Goal: Task Accomplishment & Management: Complete application form

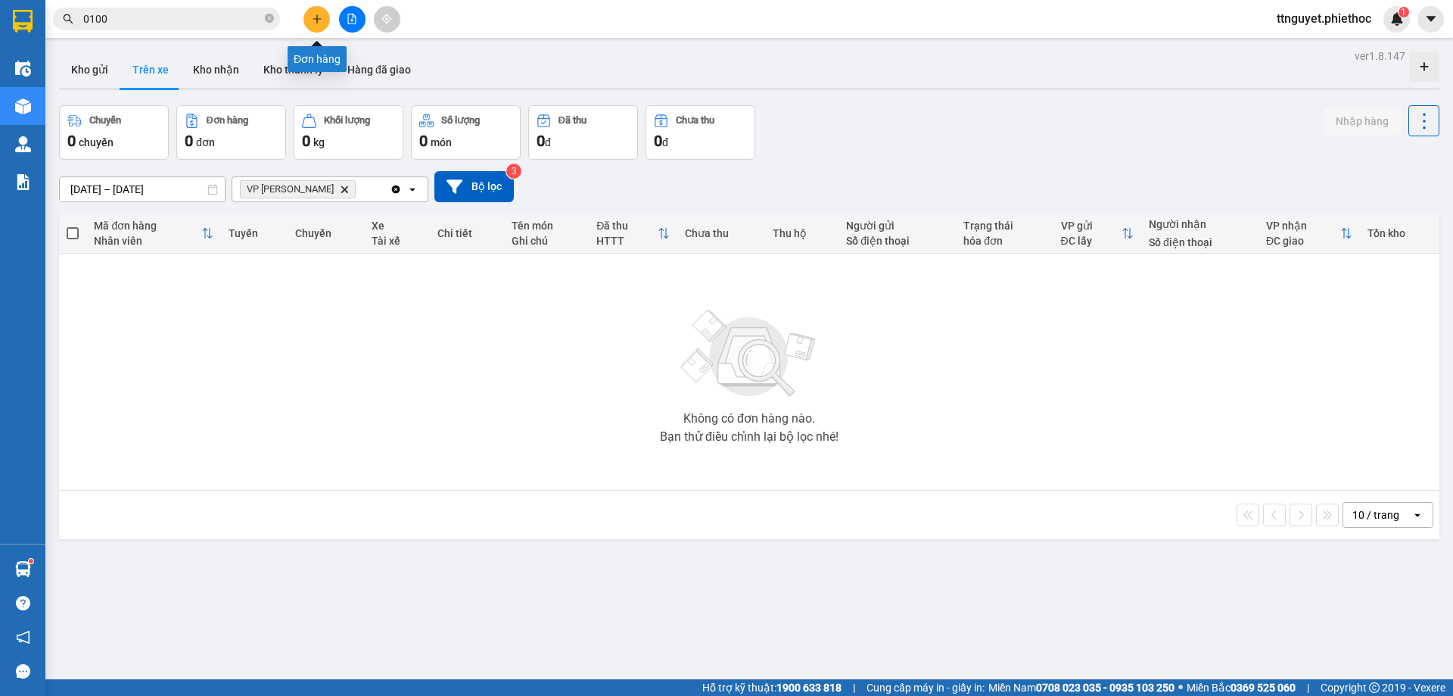
click at [316, 10] on button at bounding box center [317, 19] width 26 height 26
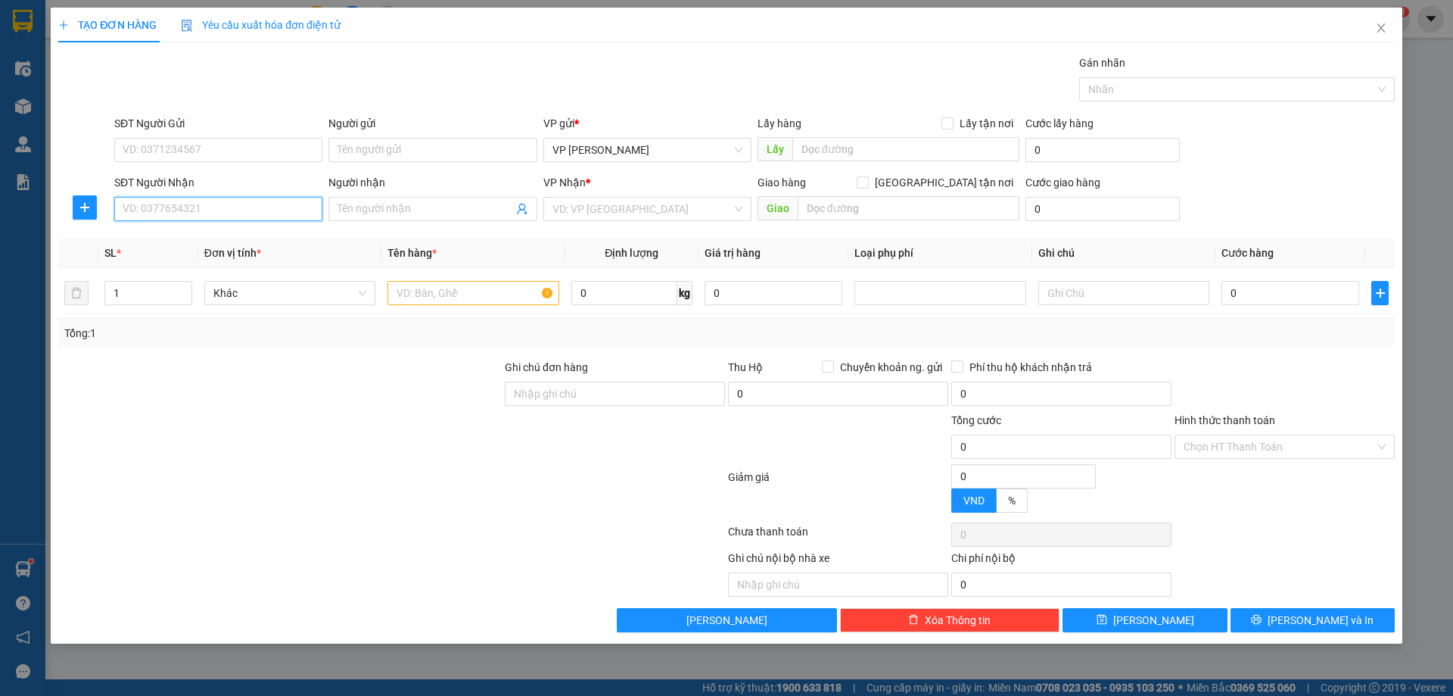
click at [211, 210] on input "SĐT Người Nhận" at bounding box center [218, 209] width 208 height 24
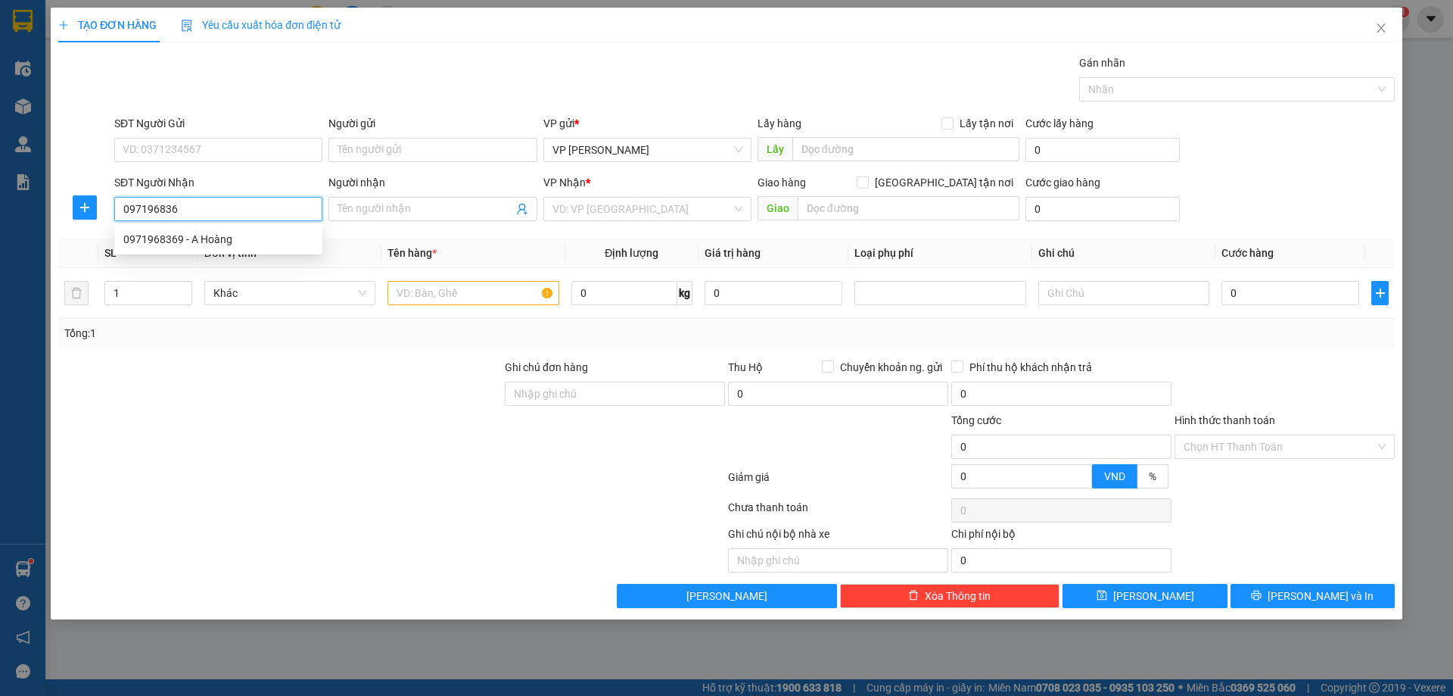
type input "0971968369"
click at [223, 236] on div "0971968369 - A Hoàng" at bounding box center [218, 239] width 190 height 17
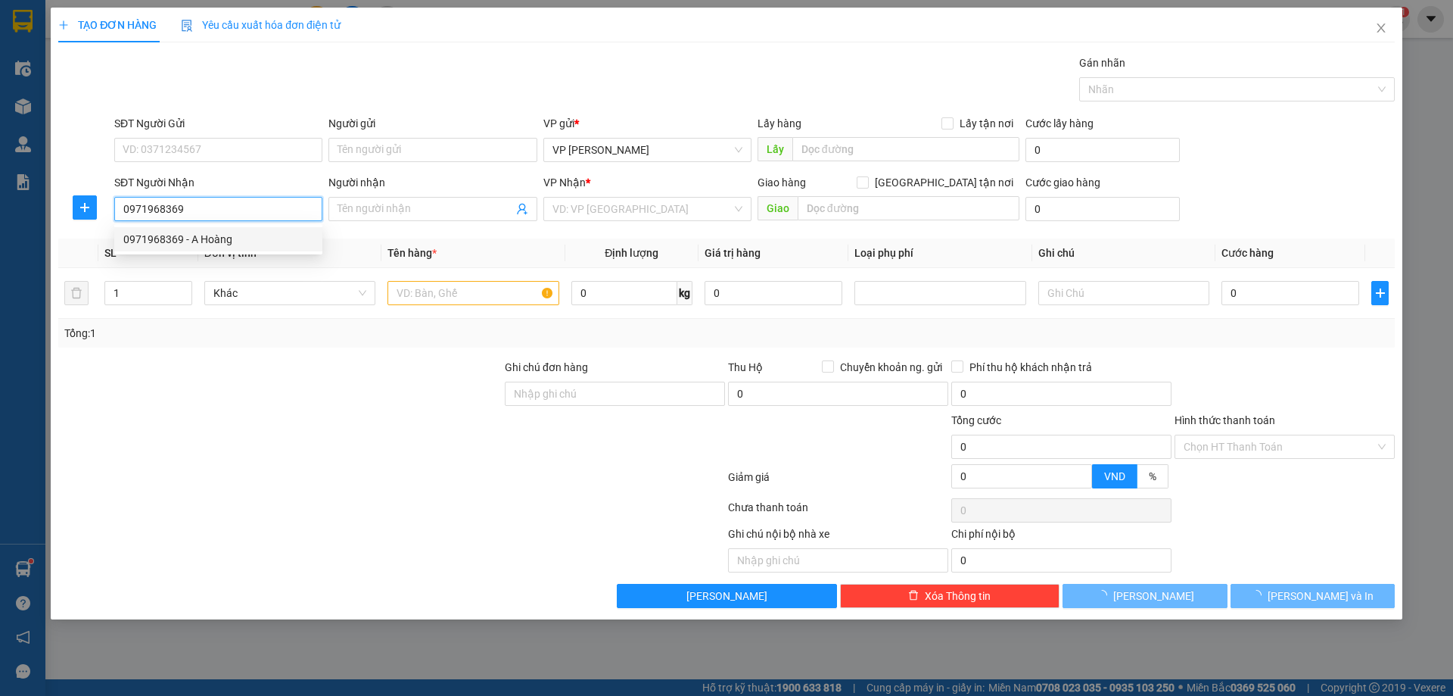
type input "A Hoàng"
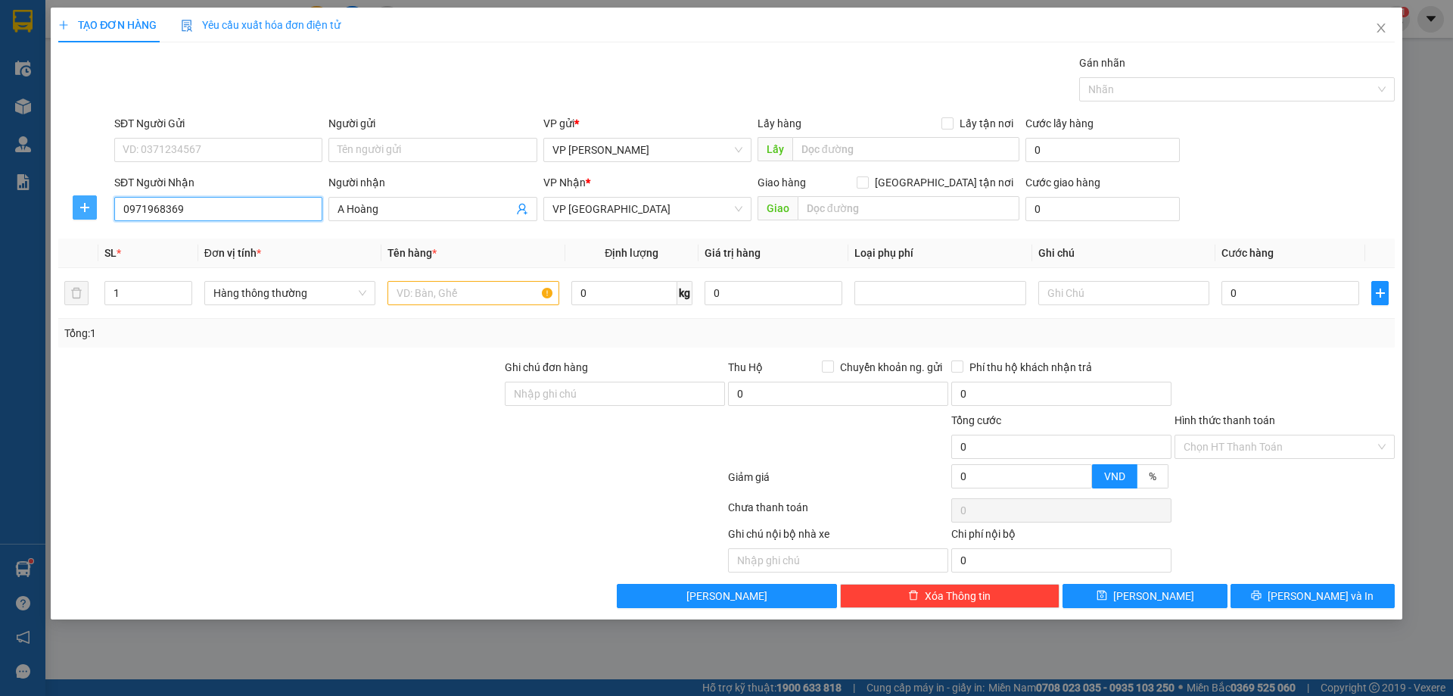
type input "0971968369"
click at [83, 204] on icon "plus" at bounding box center [85, 207] width 12 height 12
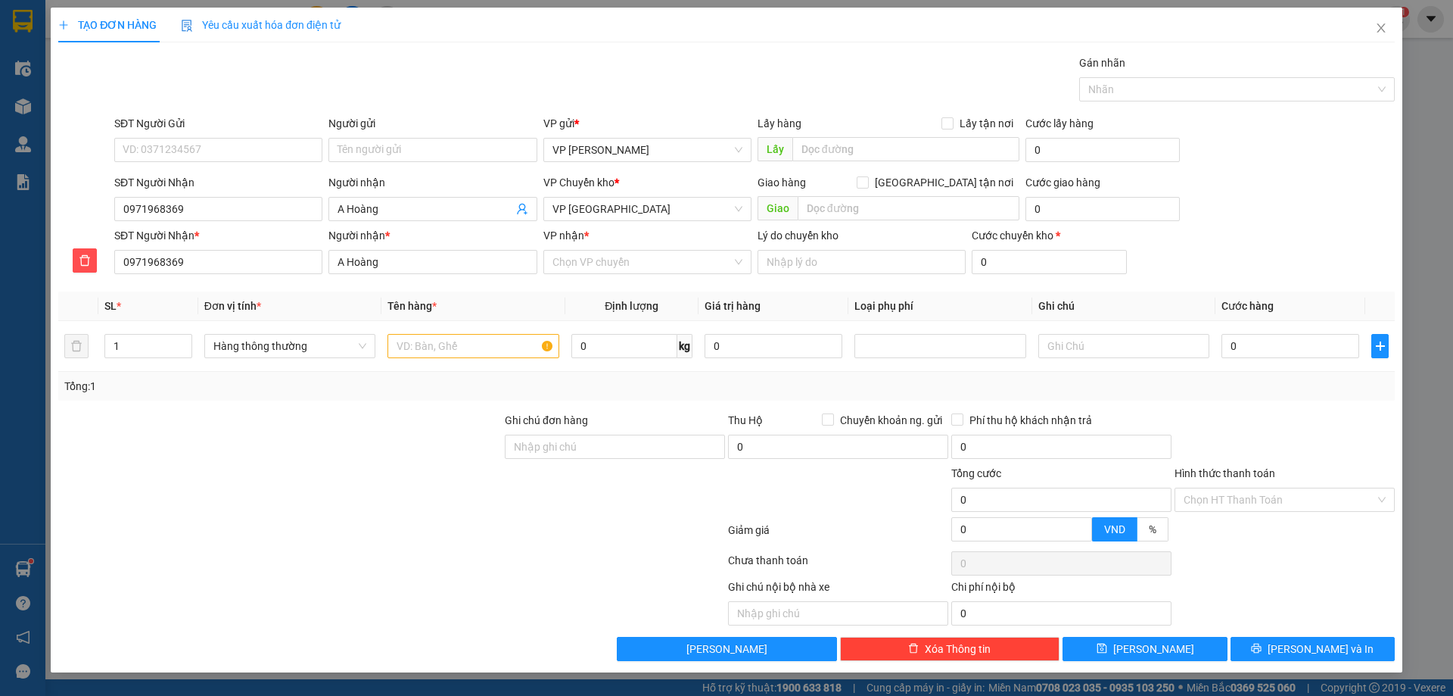
click at [621, 193] on div "VP Chuyển kho *" at bounding box center [647, 185] width 208 height 23
click at [621, 201] on span "VP [GEOGRAPHIC_DATA]" at bounding box center [648, 209] width 190 height 23
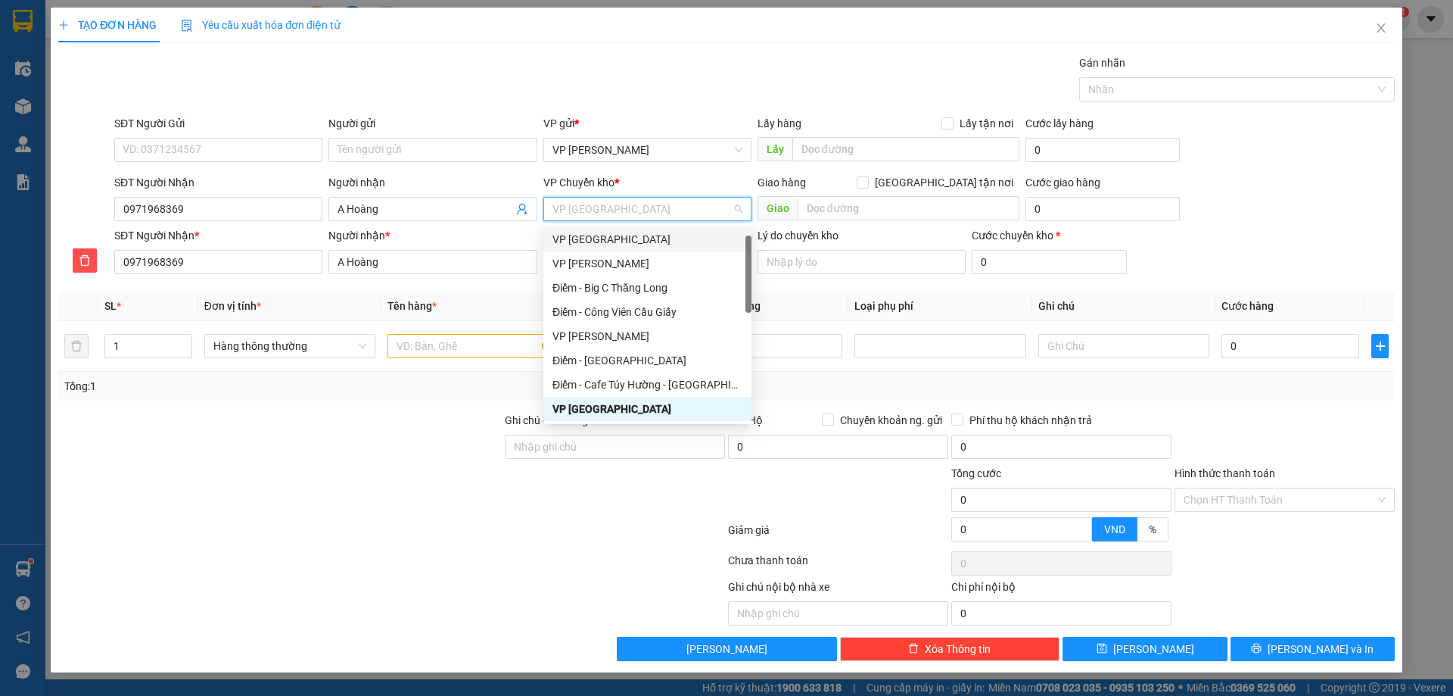
click at [610, 238] on div "VP [GEOGRAPHIC_DATA]" at bounding box center [648, 239] width 190 height 17
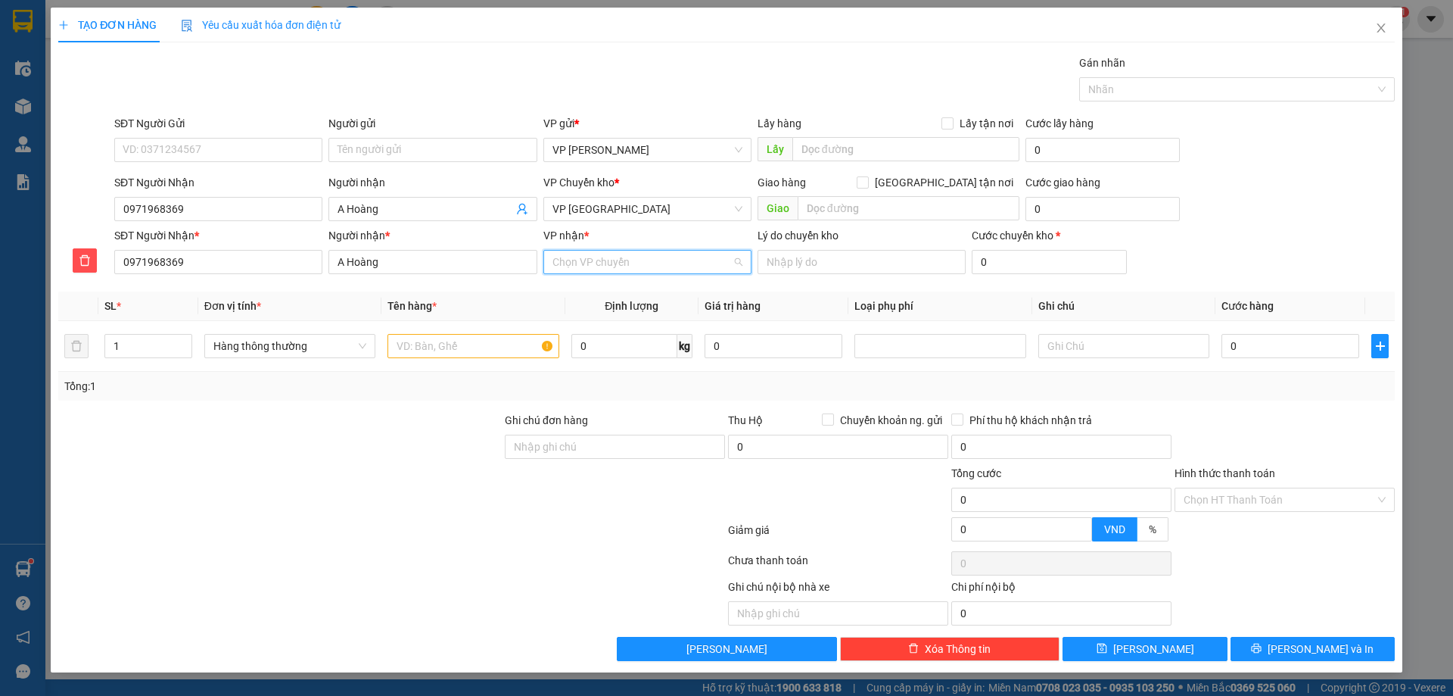
click at [601, 257] on input "VP nhận *" at bounding box center [642, 262] width 179 height 23
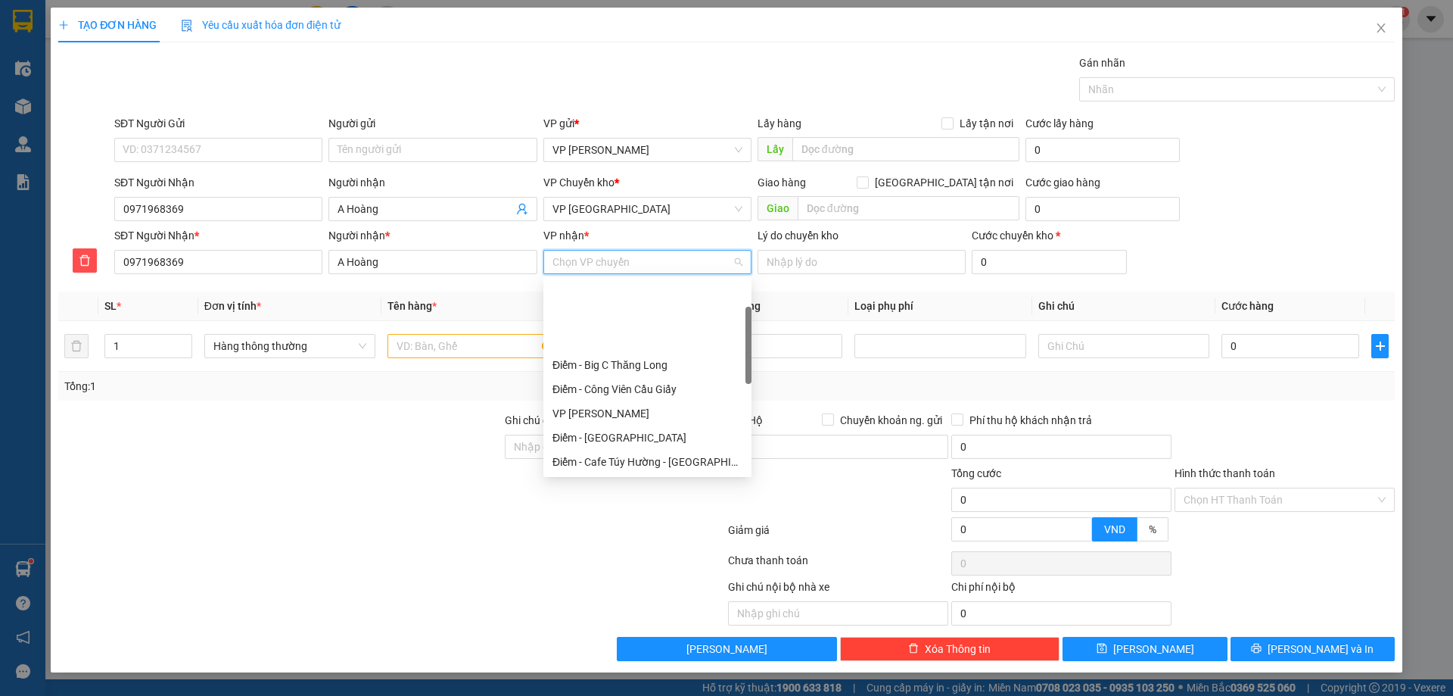
scroll to position [151, 0]
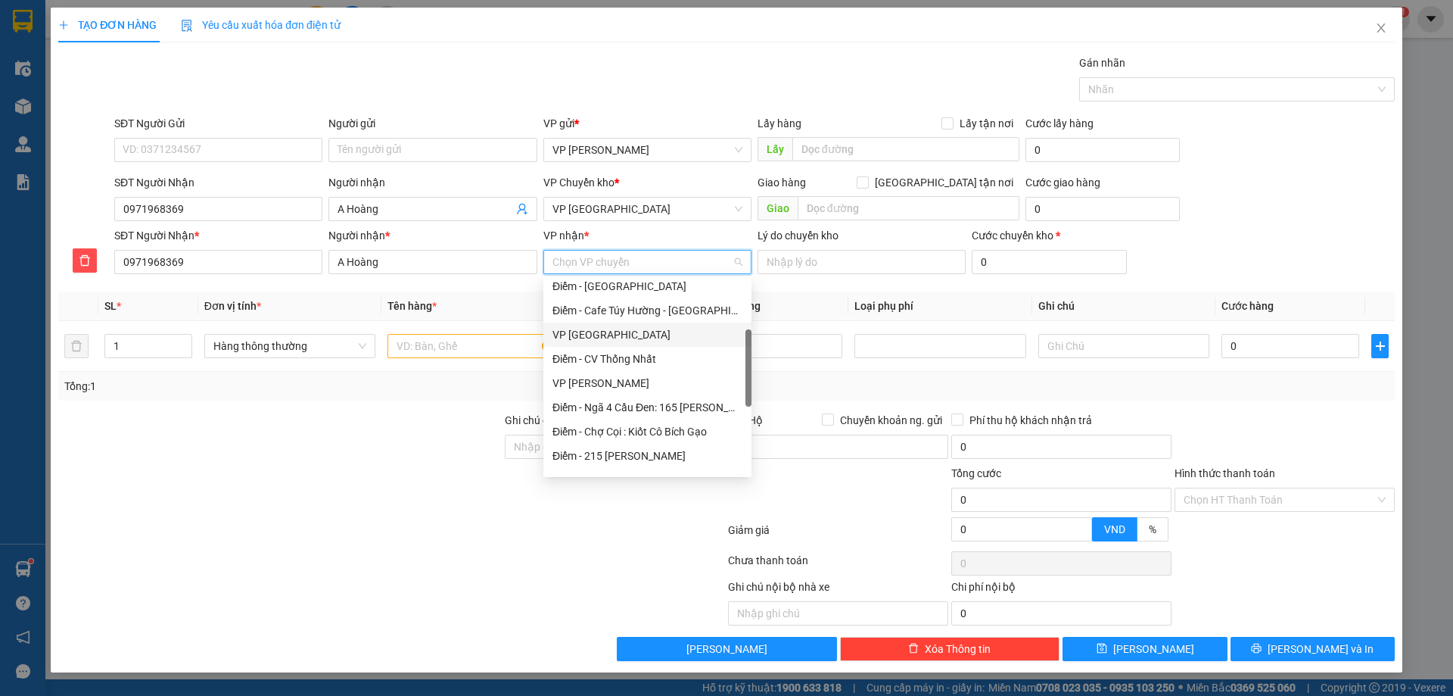
click at [580, 335] on div "VP [GEOGRAPHIC_DATA]" at bounding box center [648, 334] width 190 height 17
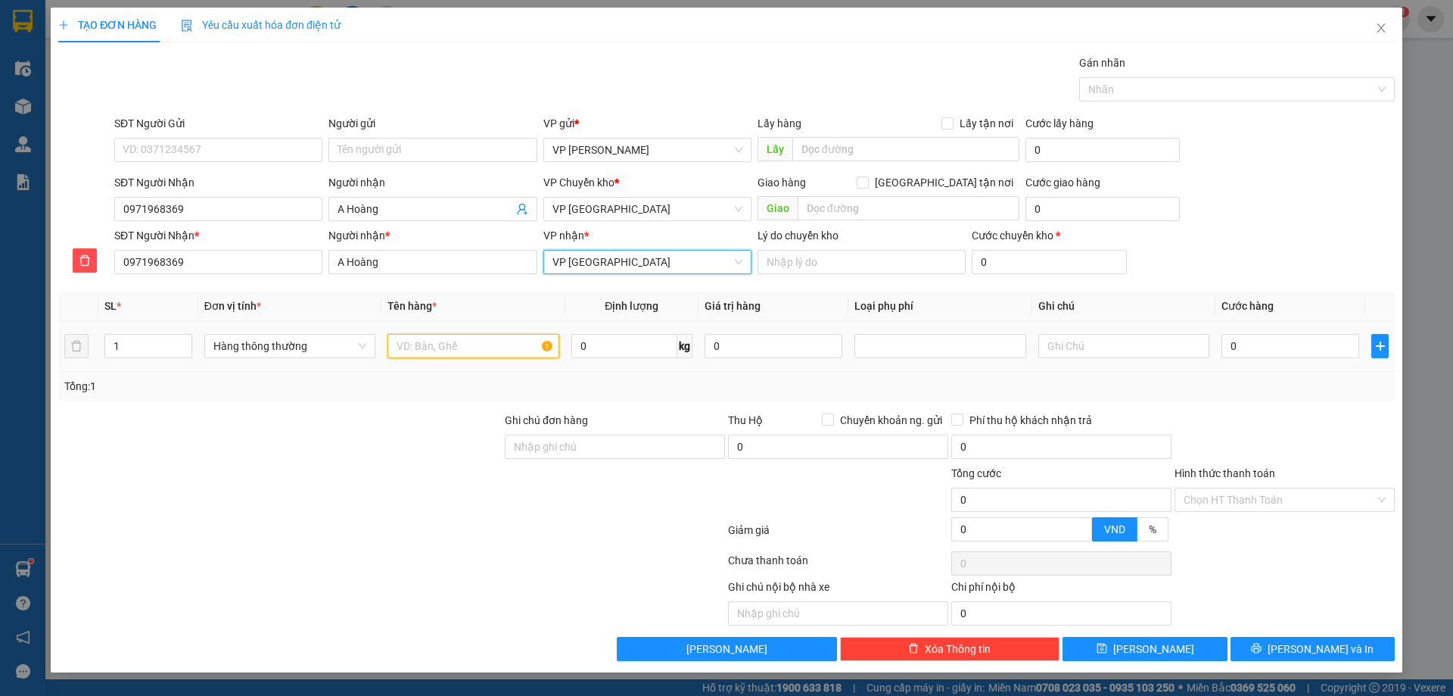
drag, startPoint x: 478, startPoint y: 352, endPoint x: 481, endPoint y: 360, distance: 8.5
click at [481, 356] on input "text" at bounding box center [473, 346] width 171 height 24
type input "tui sắt"
click at [1304, 344] on input "0" at bounding box center [1291, 346] width 138 height 24
click at [1281, 344] on input "0" at bounding box center [1291, 346] width 138 height 24
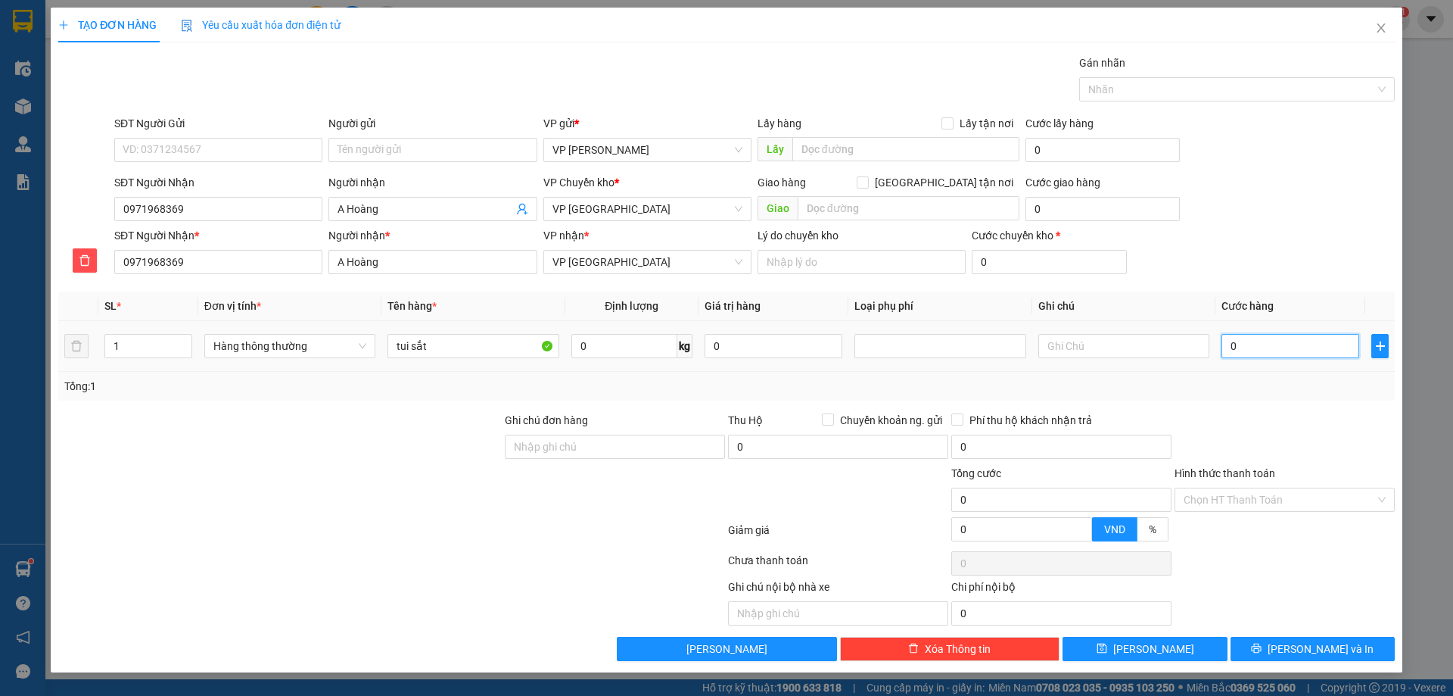
type input "04"
type input "4"
type input "040"
type input "40"
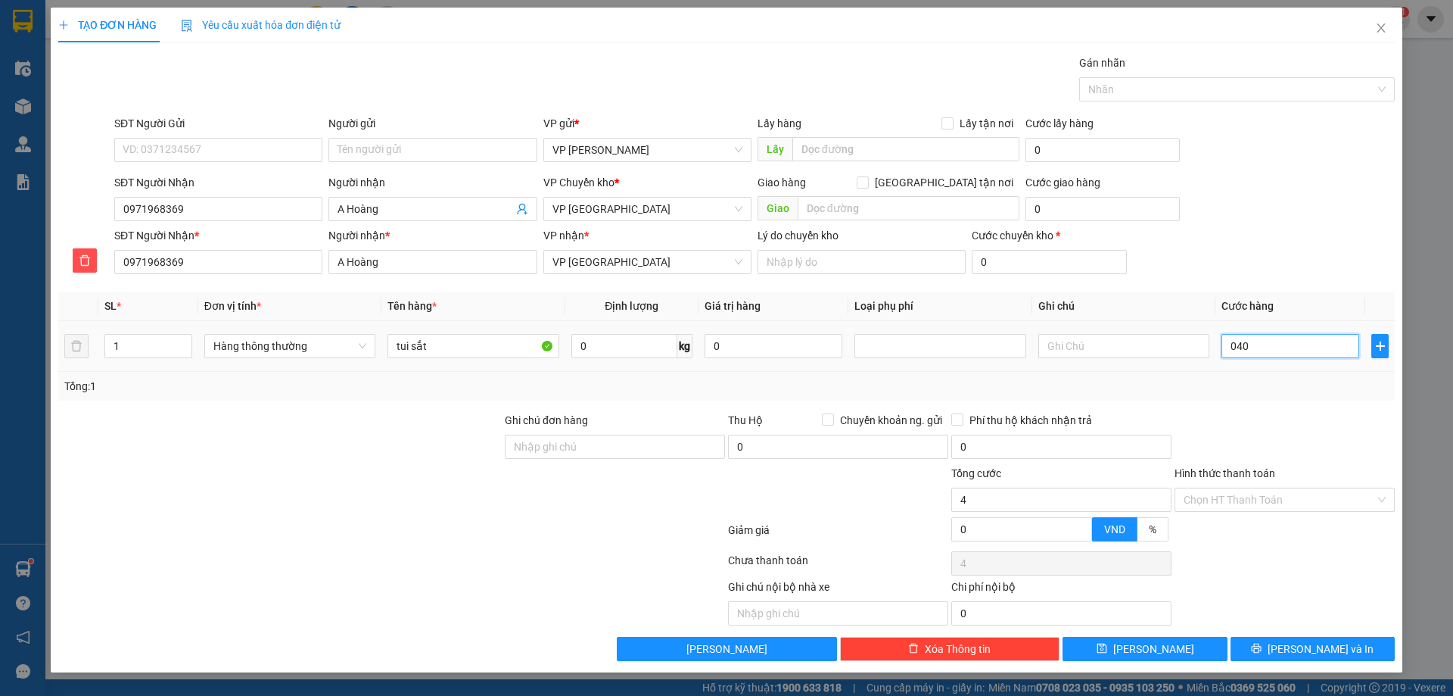
type input "40"
type input "40.000"
click at [1322, 407] on div "Transit Pickup Surcharge Ids Transit Deliver Surcharge Ids Transit Deliver Surc…" at bounding box center [726, 357] width 1337 height 606
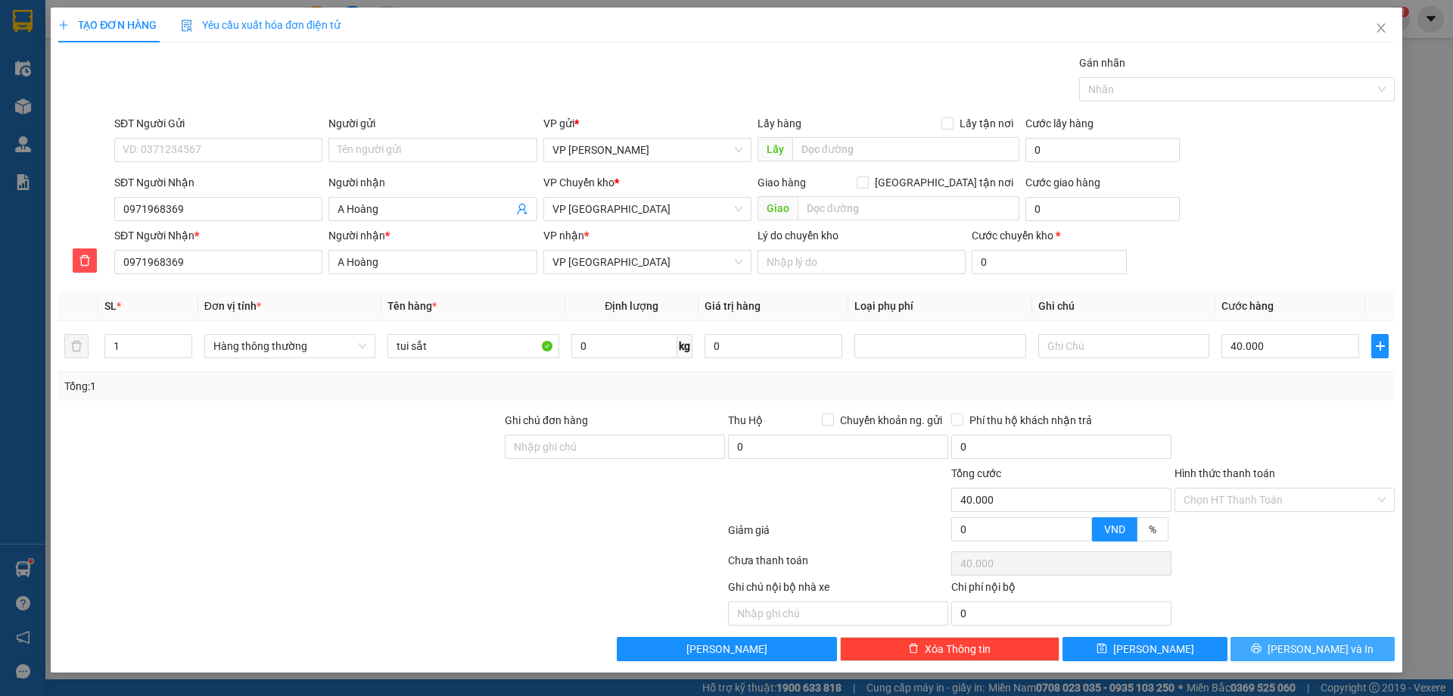
click at [1294, 650] on button "[PERSON_NAME] và In" at bounding box center [1313, 649] width 164 height 24
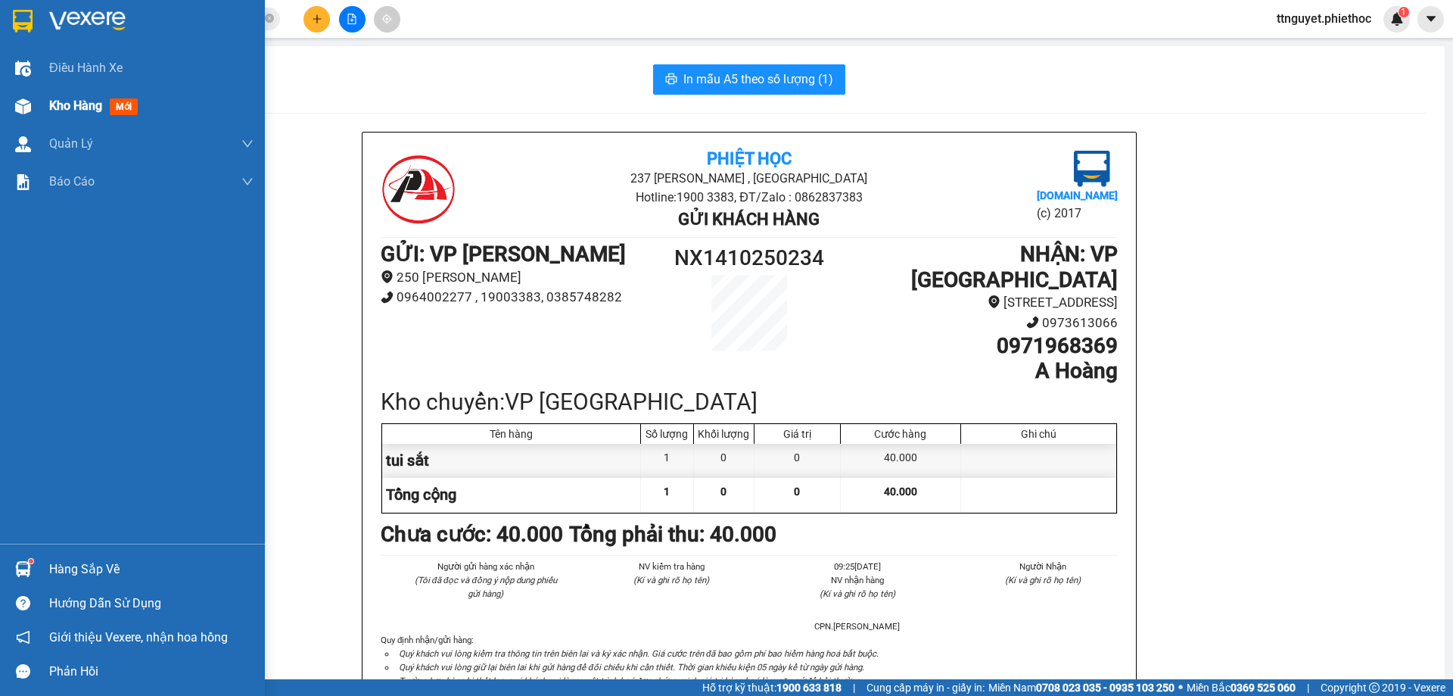
click at [22, 120] on div "Kho hàng mới" at bounding box center [132, 106] width 265 height 38
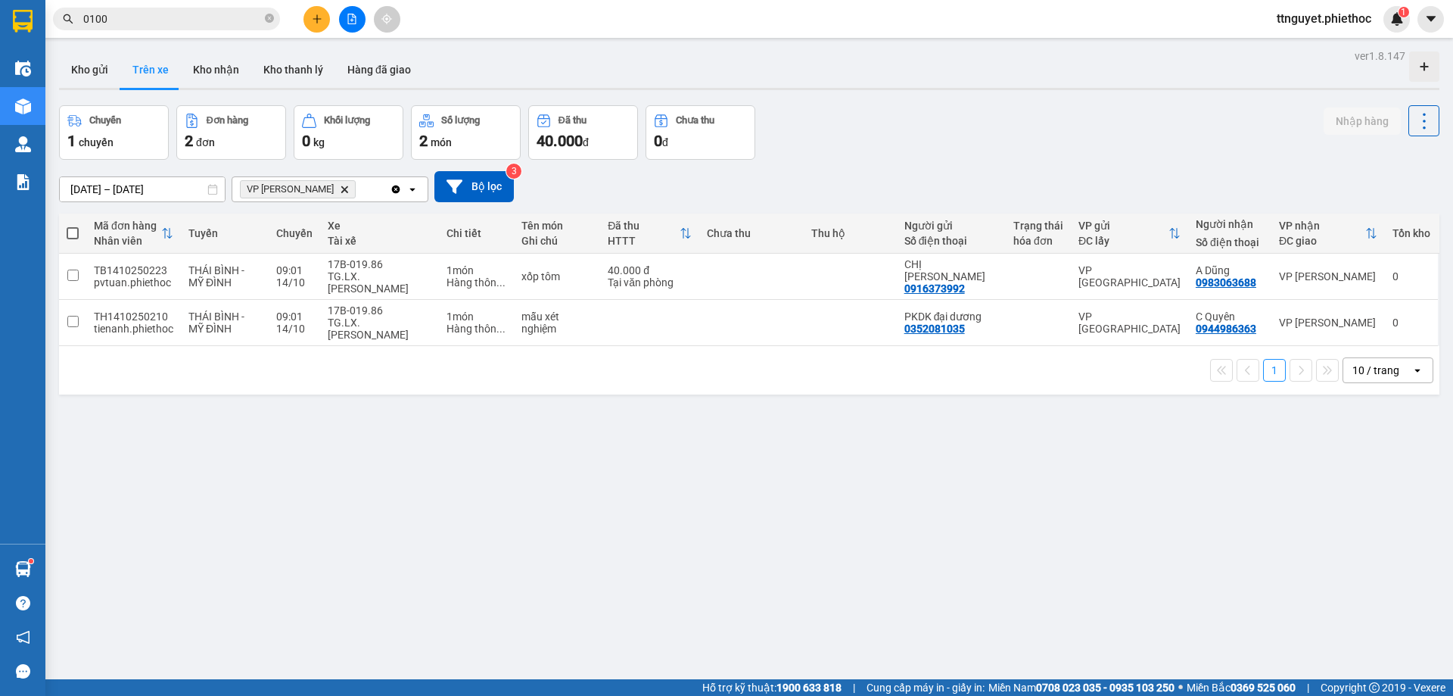
click at [564, 507] on div "ver 1.8.147 Kho gửi Trên xe Kho nhận Kho thanh [PERSON_NAME] đã giao Chuyến 1 c…" at bounding box center [749, 393] width 1393 height 696
